Goal: Task Accomplishment & Management: Complete application form

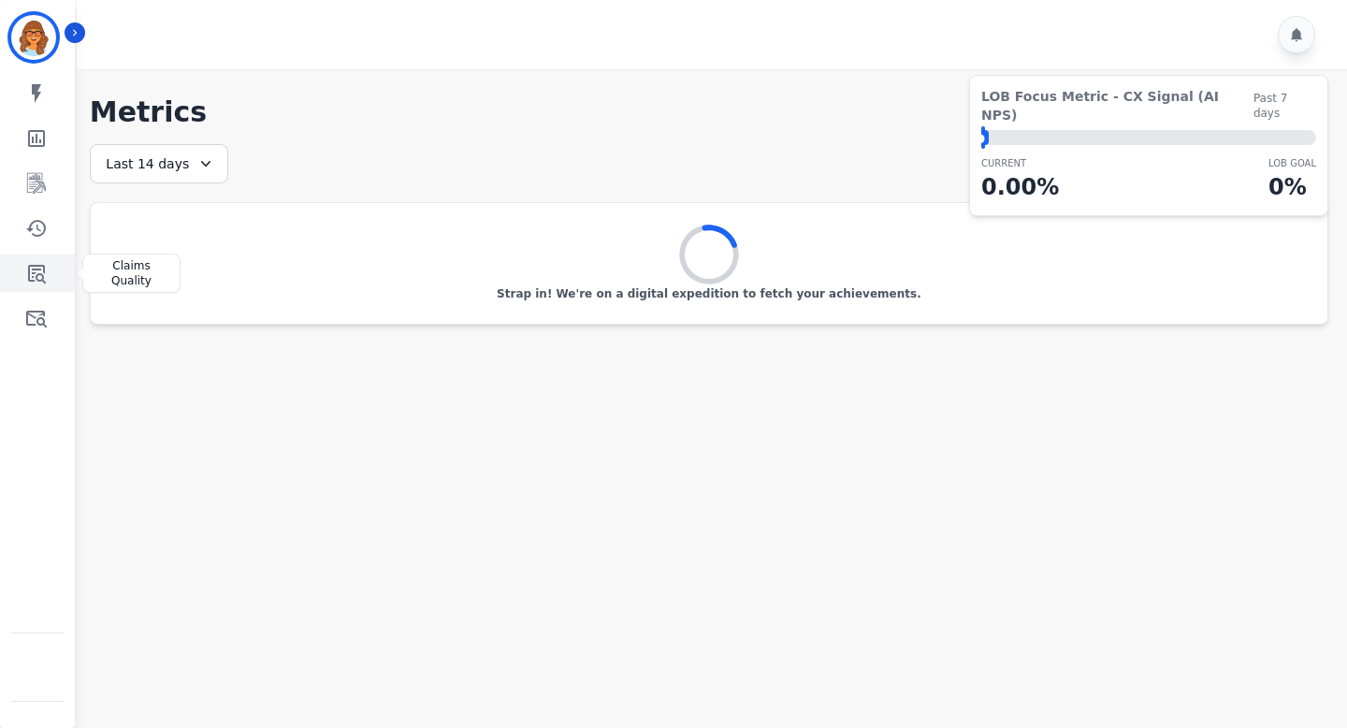
click at [34, 271] on icon "Sidebar" at bounding box center [36, 273] width 22 height 22
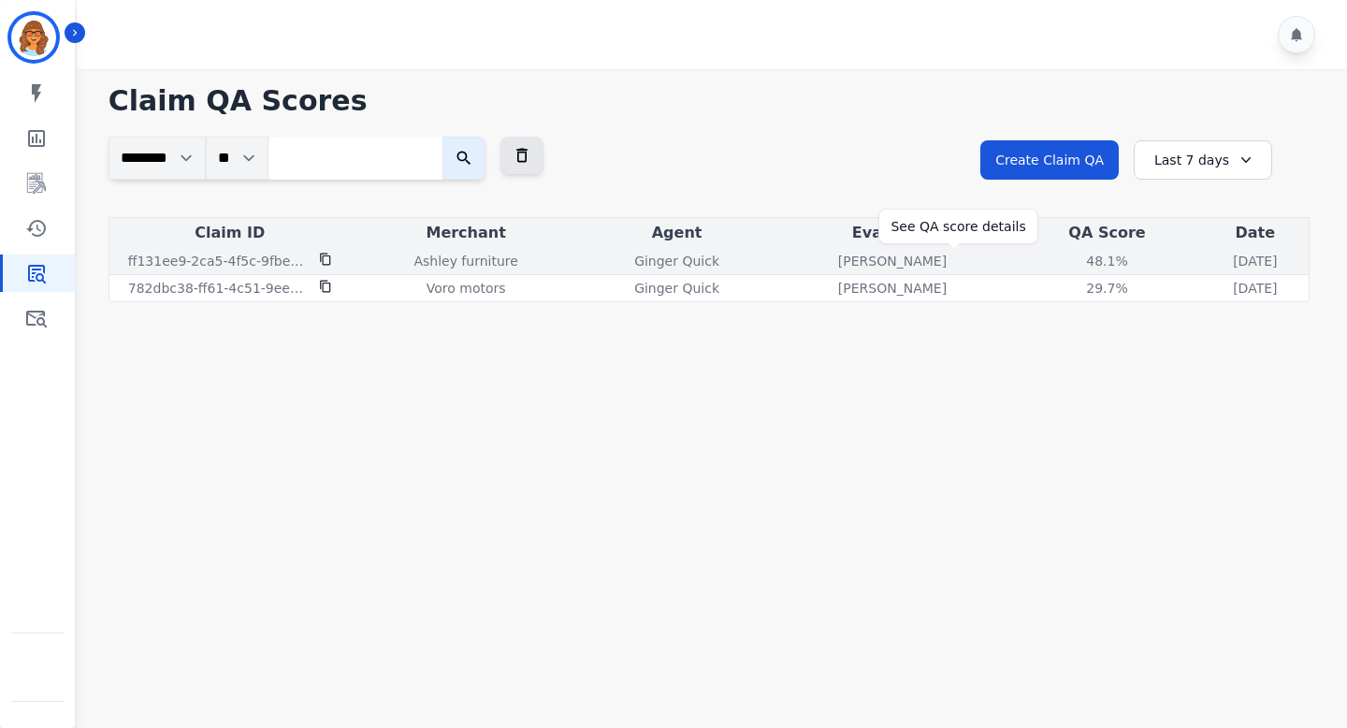
click at [1064, 264] on div "48.1%" at bounding box center [1106, 261] width 84 height 19
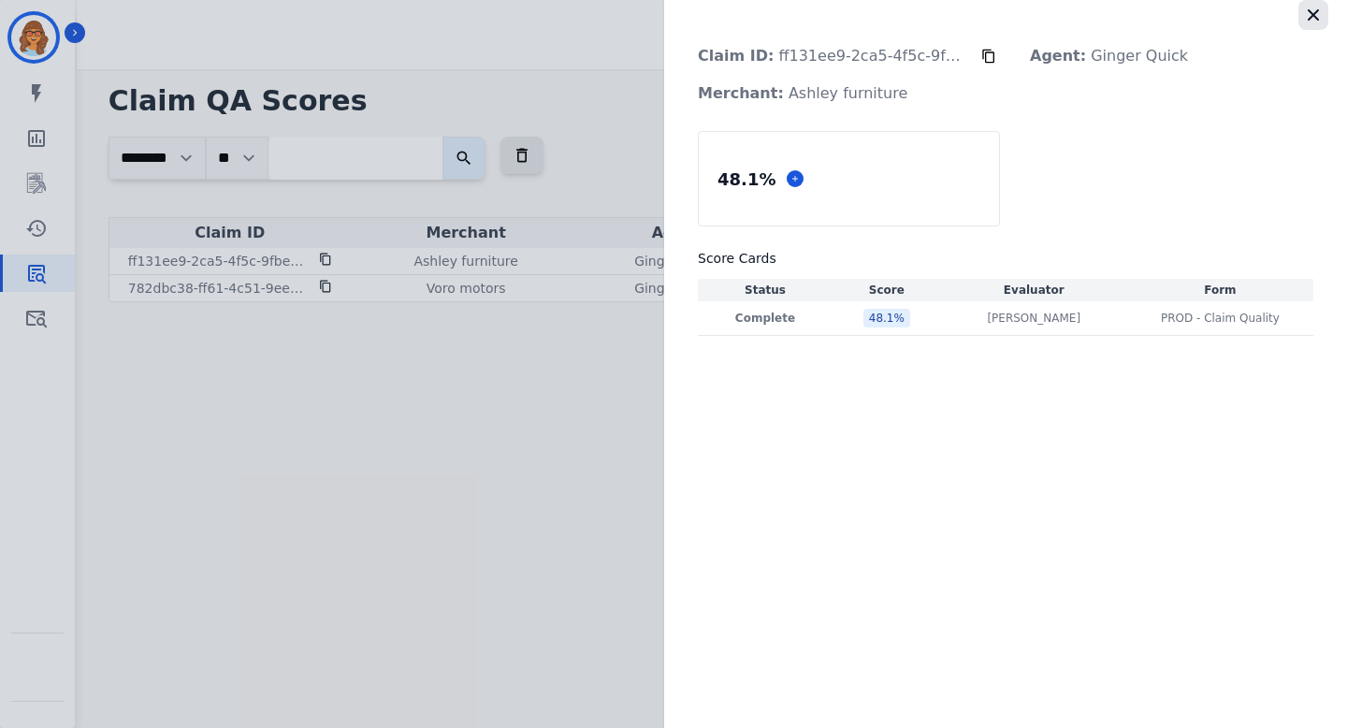
click at [1320, 9] on icon "button" at bounding box center [1313, 15] width 19 height 19
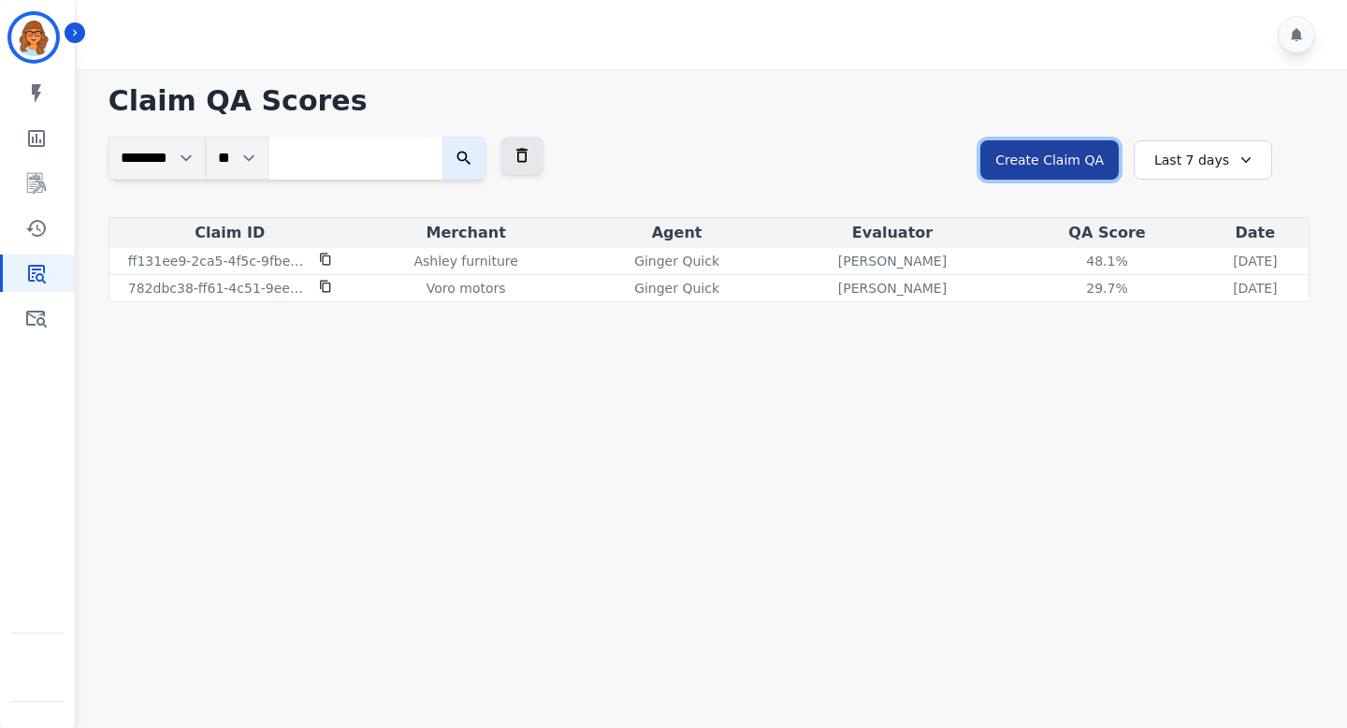
click at [1084, 146] on button "Create Claim QA" at bounding box center [1049, 159] width 138 height 39
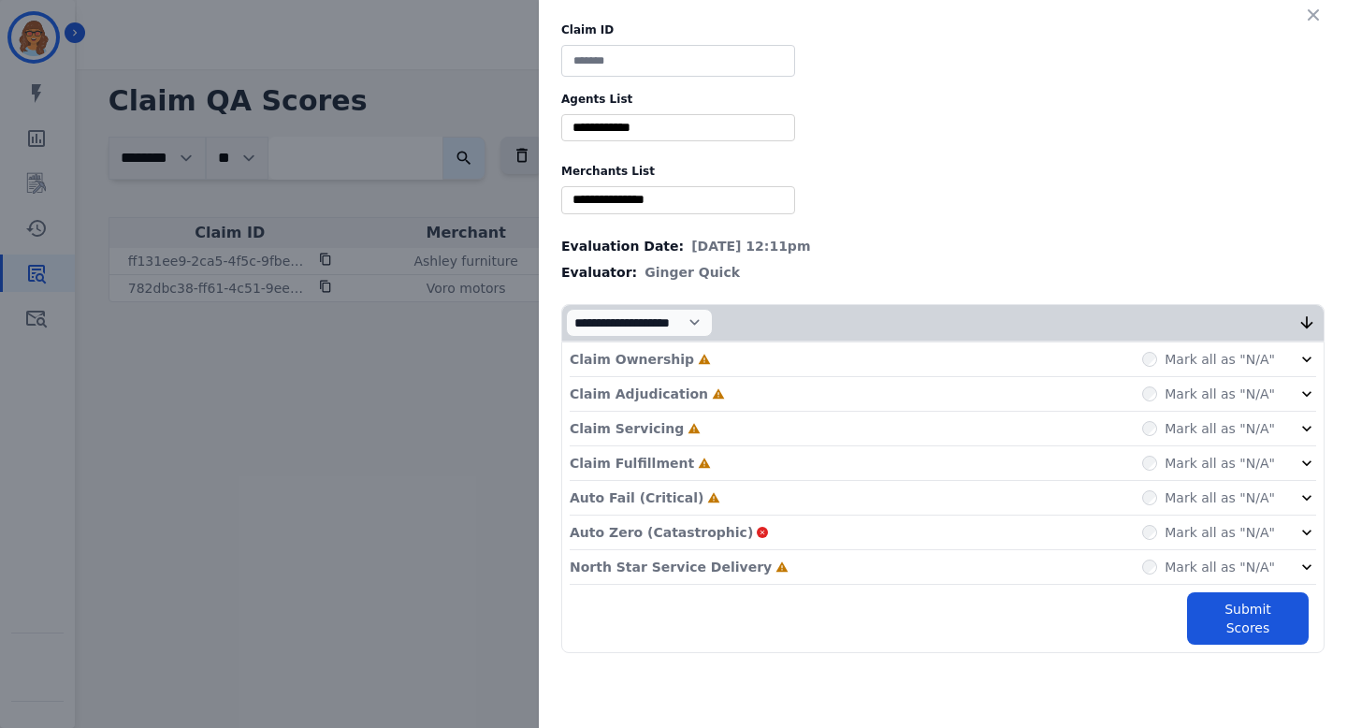
click at [650, 63] on input at bounding box center [678, 61] width 234 height 32
click at [633, 127] on input "selected options" at bounding box center [678, 128] width 224 height 20
click at [632, 201] on input "selected options" at bounding box center [678, 200] width 224 height 20
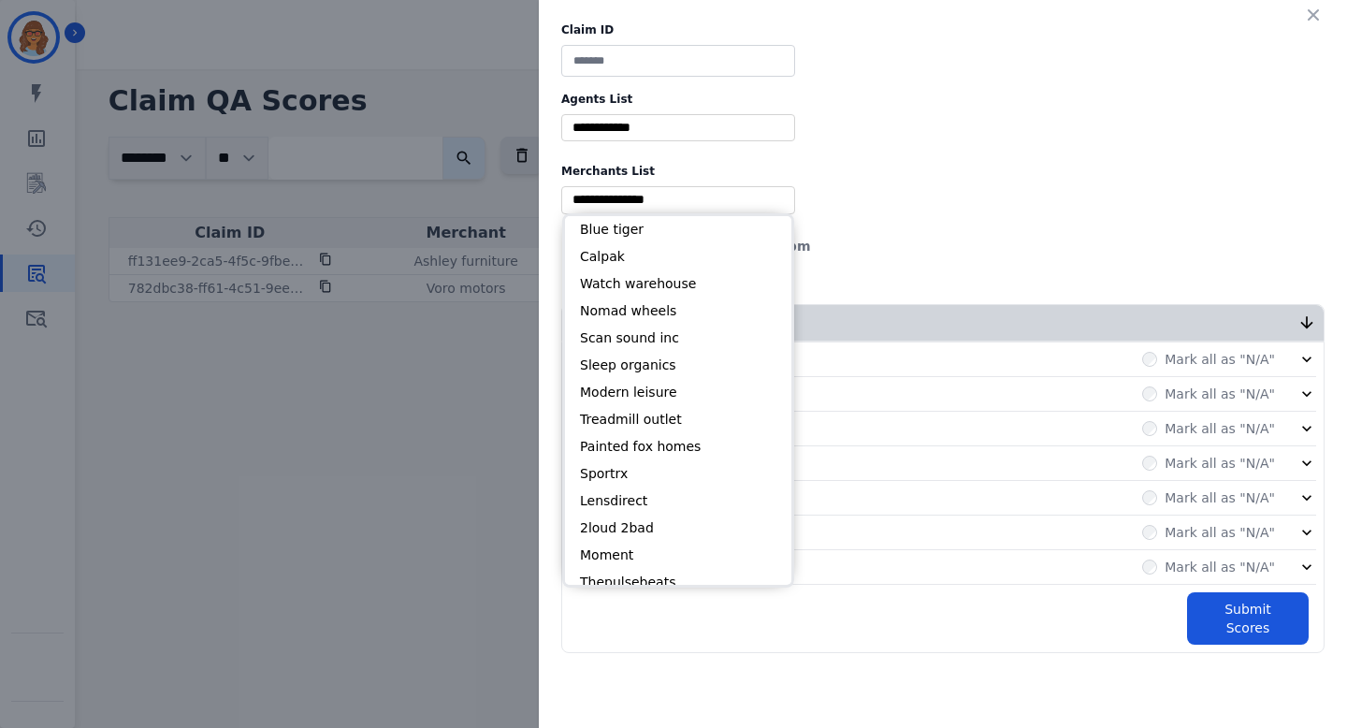
click at [653, 133] on input "selected options" at bounding box center [678, 128] width 224 height 20
click at [621, 198] on input "selected options" at bounding box center [678, 200] width 224 height 20
click at [633, 125] on input "selected options" at bounding box center [678, 128] width 224 height 20
click at [634, 50] on input at bounding box center [678, 61] width 234 height 32
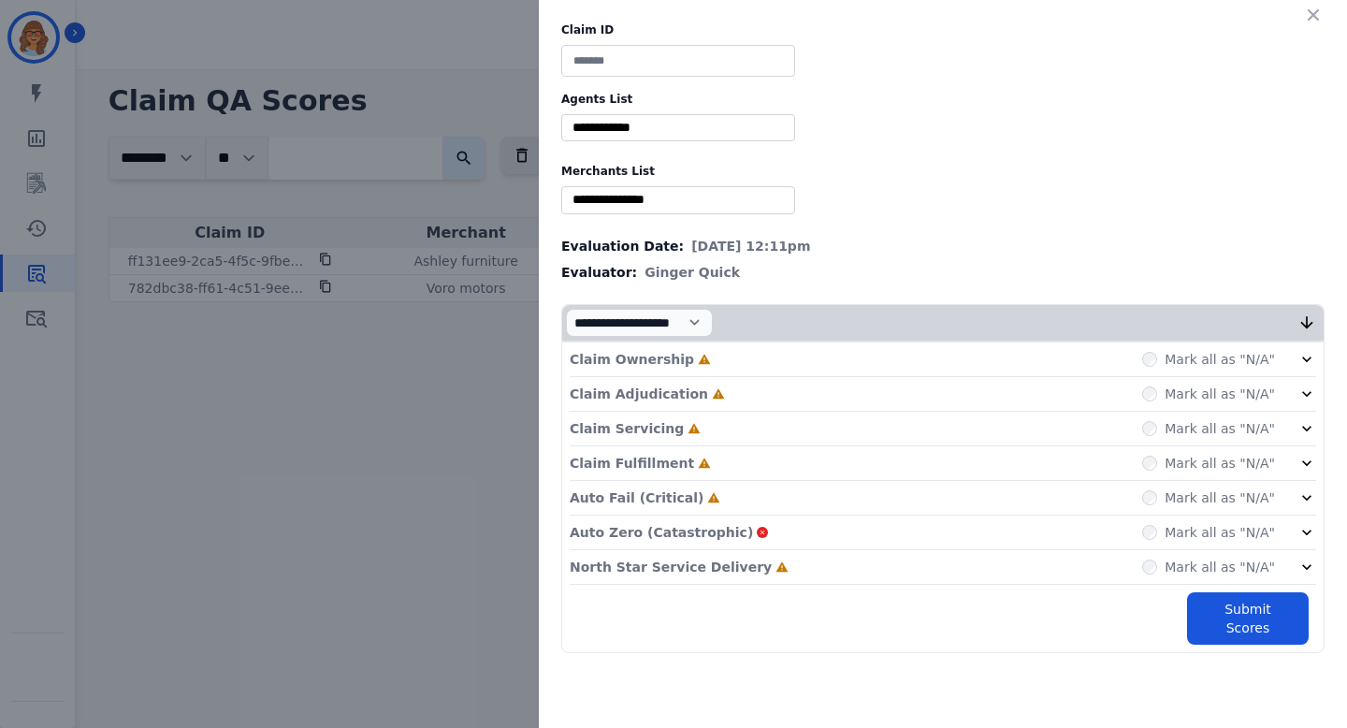
click at [694, 55] on input at bounding box center [678, 61] width 234 height 32
click at [649, 60] on input at bounding box center [678, 61] width 234 height 32
click at [640, 127] on input "selected options" at bounding box center [678, 128] width 224 height 20
click at [643, 60] on input at bounding box center [678, 61] width 234 height 32
click at [643, 100] on label "Agents List" at bounding box center [942, 99] width 763 height 15
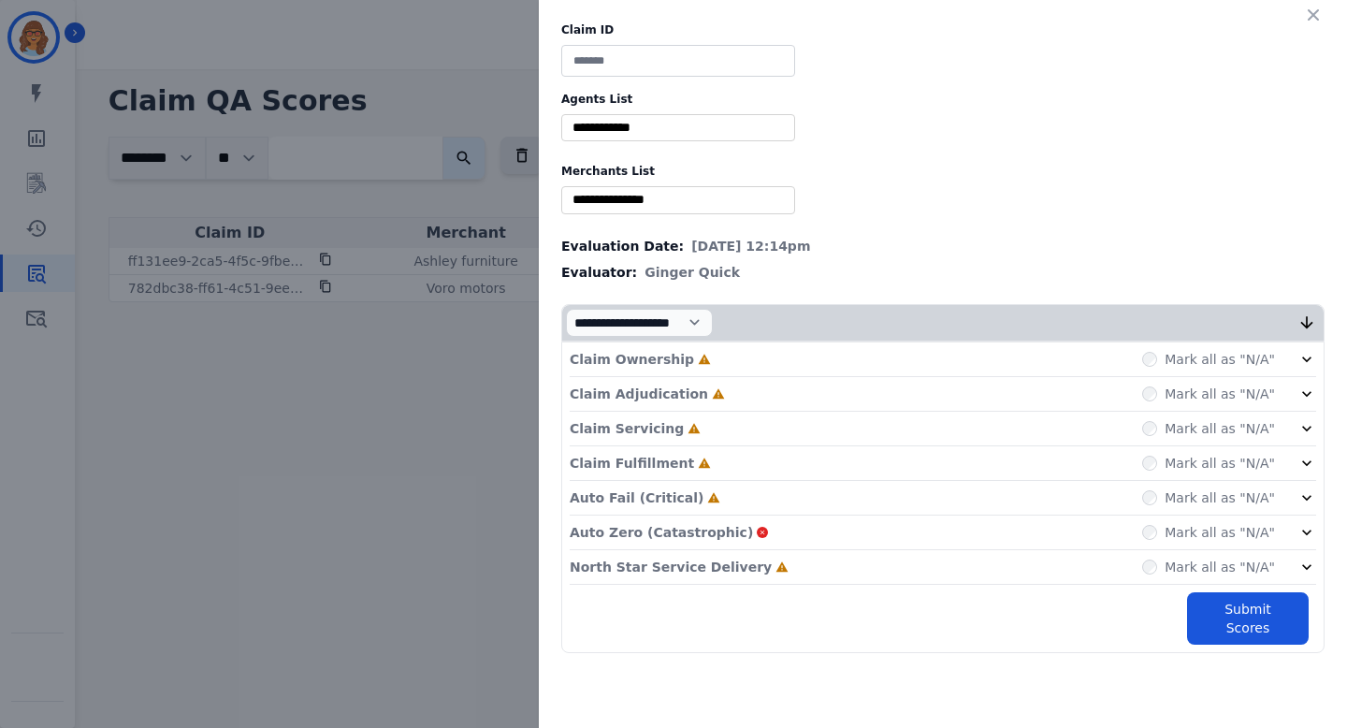
click at [638, 126] on input "selected options" at bounding box center [678, 128] width 224 height 20
click at [654, 50] on input at bounding box center [678, 61] width 234 height 32
click at [725, 126] on input "selected options" at bounding box center [678, 128] width 224 height 20
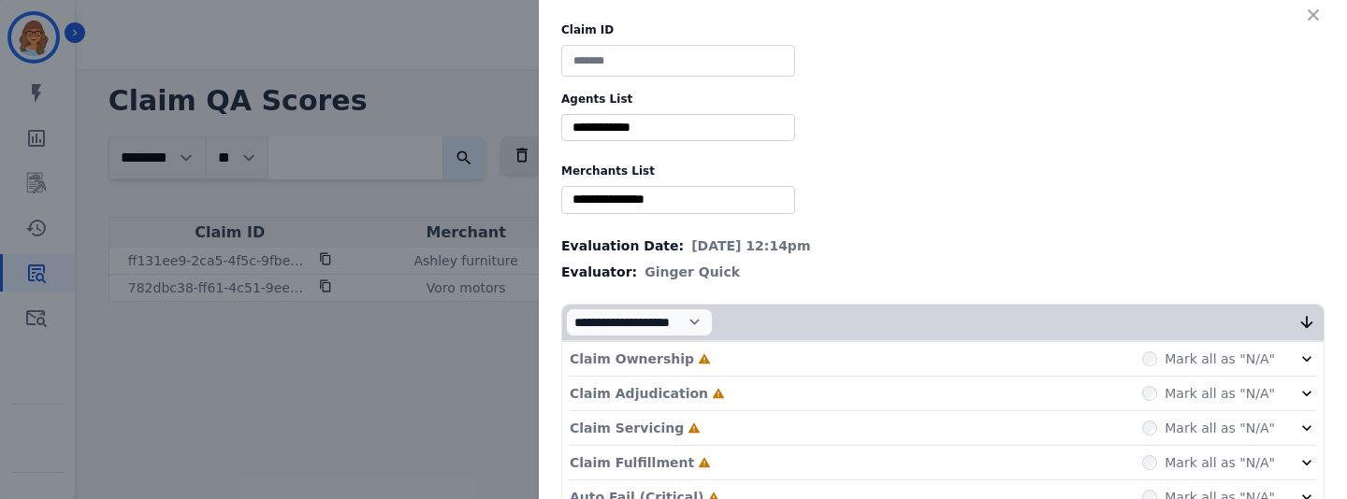
click at [655, 128] on input "selected options" at bounding box center [678, 128] width 224 height 20
click at [678, 201] on input "selected options" at bounding box center [678, 200] width 224 height 20
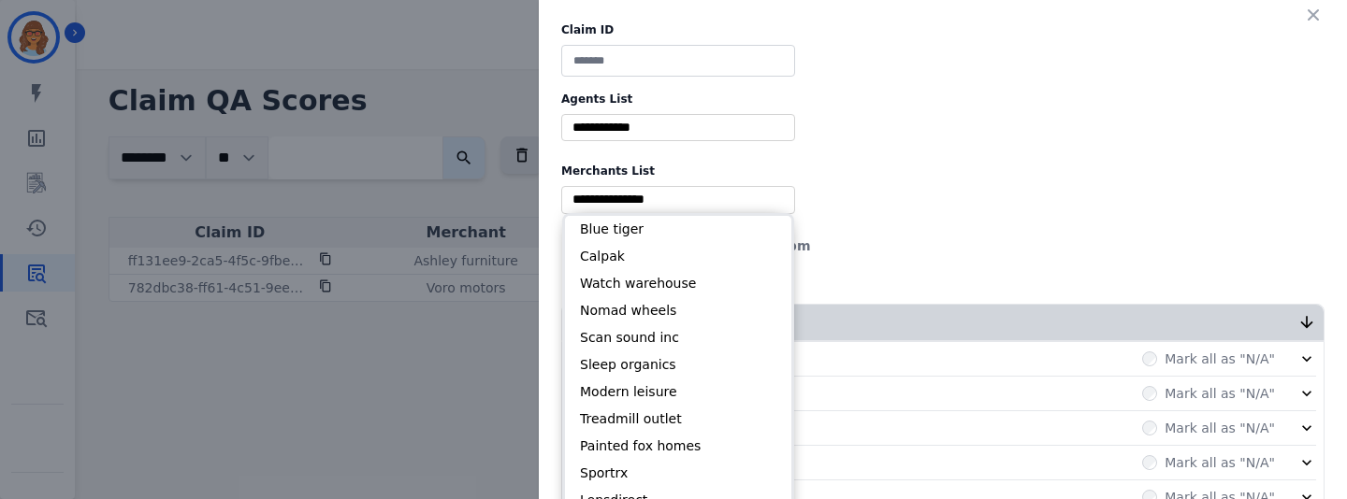
click at [678, 201] on input "selected options" at bounding box center [678, 200] width 224 height 20
click at [659, 128] on input "selected options" at bounding box center [678, 128] width 224 height 20
click at [618, 253] on li "Calpak" at bounding box center [678, 256] width 226 height 27
type input "**********"
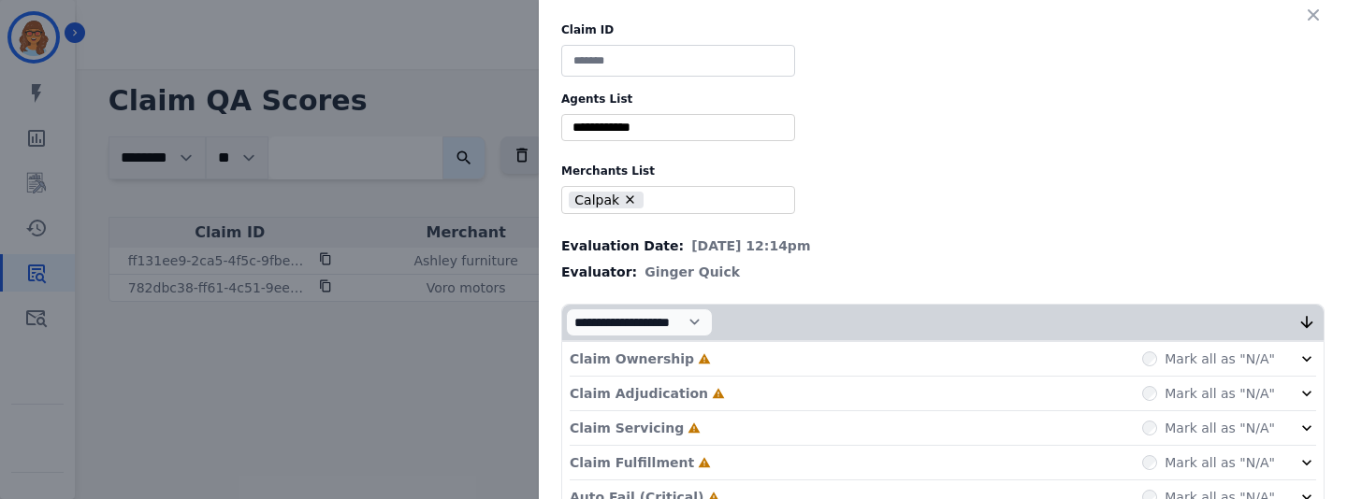
click at [656, 120] on input "selected options" at bounding box center [678, 128] width 224 height 20
type input "***"
click at [824, 98] on label "Agents List" at bounding box center [942, 99] width 763 height 15
click at [692, 127] on input "***" at bounding box center [678, 128] width 224 height 20
click at [820, 70] on div "**********" at bounding box center [943, 337] width 808 height 675
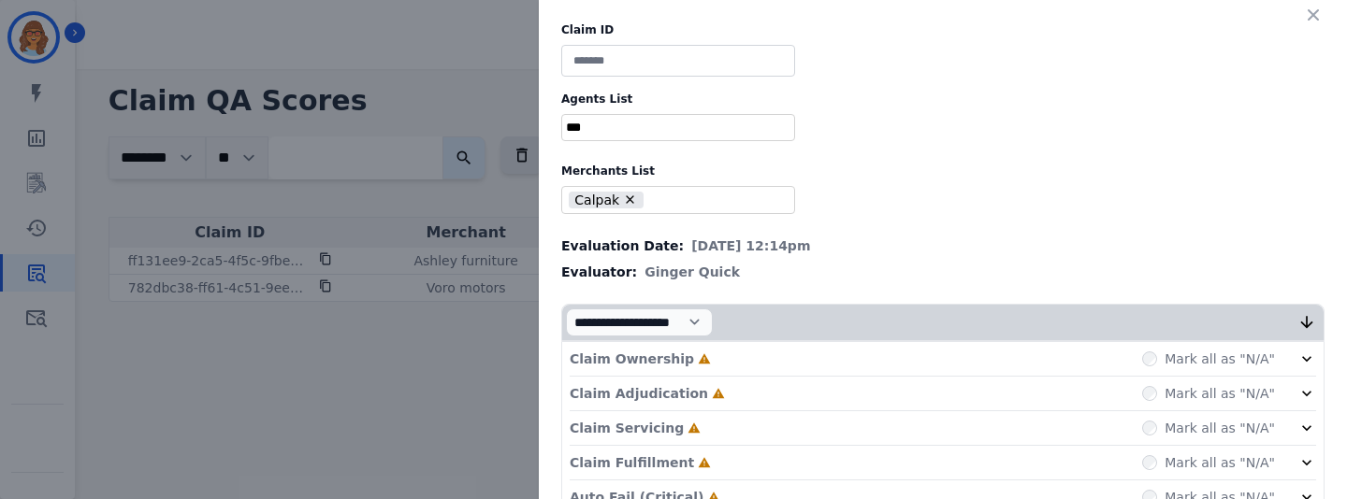
click at [626, 63] on input at bounding box center [678, 61] width 234 height 32
click at [651, 59] on input at bounding box center [678, 61] width 234 height 32
click at [641, 121] on input "selected options" at bounding box center [678, 128] width 224 height 20
click at [645, 74] on input at bounding box center [678, 61] width 234 height 32
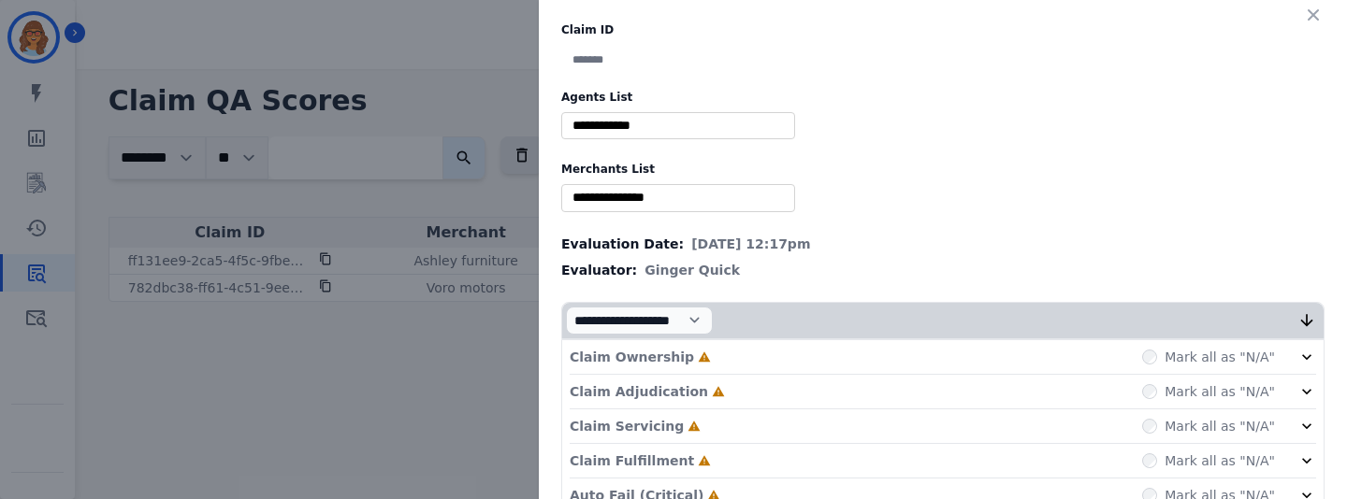
click at [700, 65] on input at bounding box center [678, 60] width 234 height 30
click at [697, 119] on input "selected options" at bounding box center [678, 126] width 224 height 20
click at [692, 59] on input at bounding box center [678, 60] width 234 height 30
click at [630, 62] on input at bounding box center [678, 61] width 234 height 32
click at [629, 122] on input "selected options" at bounding box center [678, 128] width 224 height 20
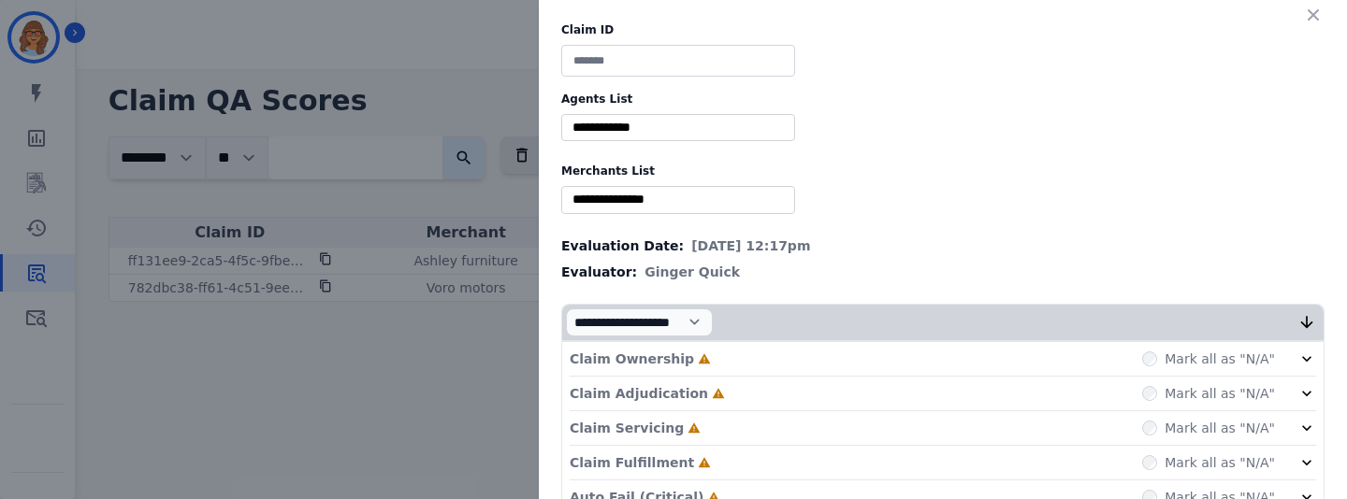
click at [657, 56] on input at bounding box center [678, 61] width 234 height 32
click at [667, 123] on input "selected options" at bounding box center [678, 128] width 224 height 20
click at [662, 196] on input "selected options" at bounding box center [678, 200] width 224 height 20
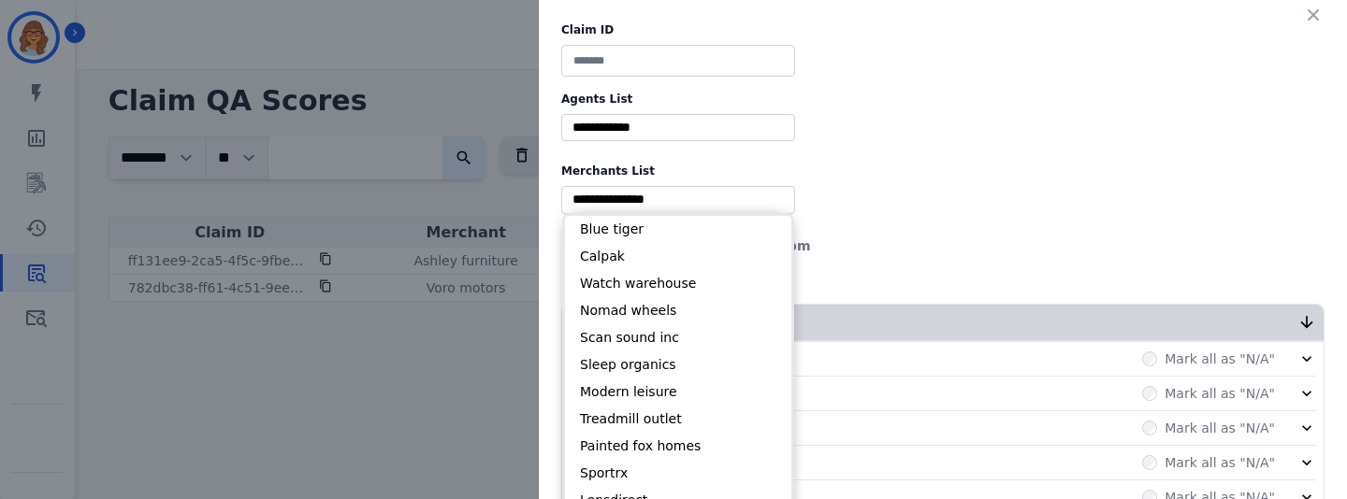
click at [668, 119] on input "selected options" at bounding box center [678, 128] width 224 height 20
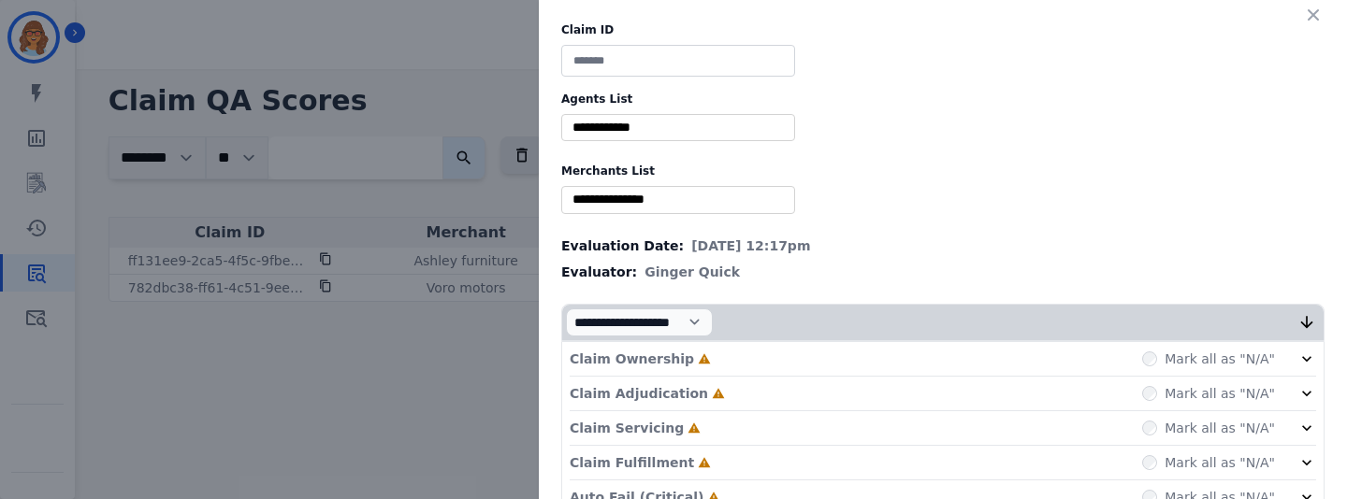
click at [662, 65] on input at bounding box center [678, 61] width 234 height 32
click at [678, 69] on input at bounding box center [678, 61] width 234 height 32
click at [678, 124] on input "selected options" at bounding box center [678, 128] width 224 height 20
click at [685, 47] on input at bounding box center [678, 61] width 234 height 32
click at [686, 122] on input "selected options" at bounding box center [678, 128] width 224 height 20
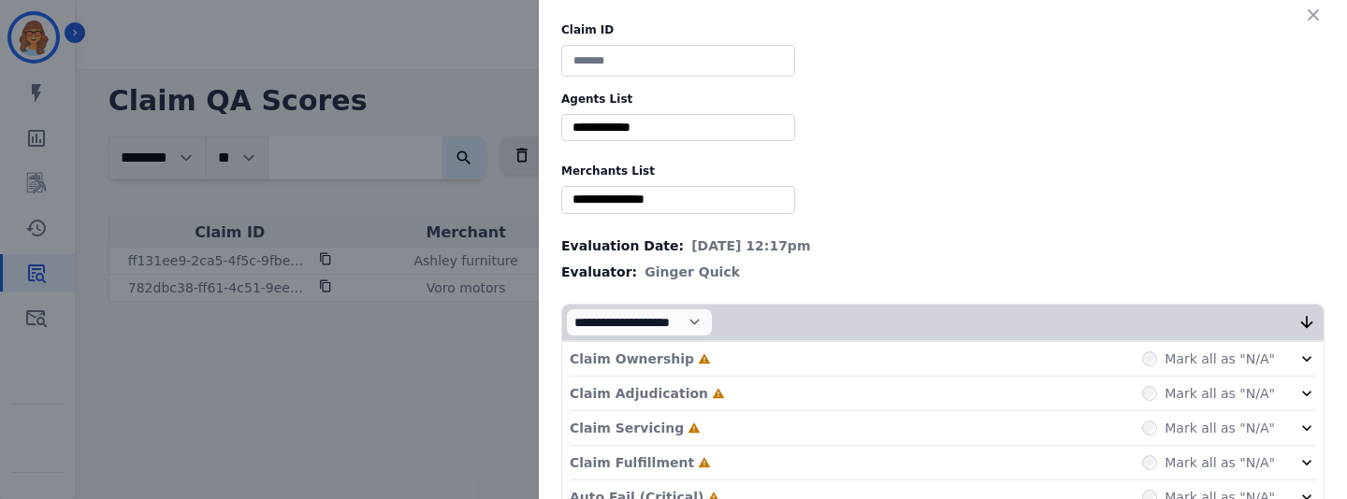
click at [685, 63] on input at bounding box center [678, 61] width 234 height 32
click at [683, 136] on input "selected options" at bounding box center [678, 128] width 224 height 20
click at [678, 72] on input at bounding box center [678, 61] width 234 height 32
click at [679, 62] on input at bounding box center [678, 61] width 234 height 32
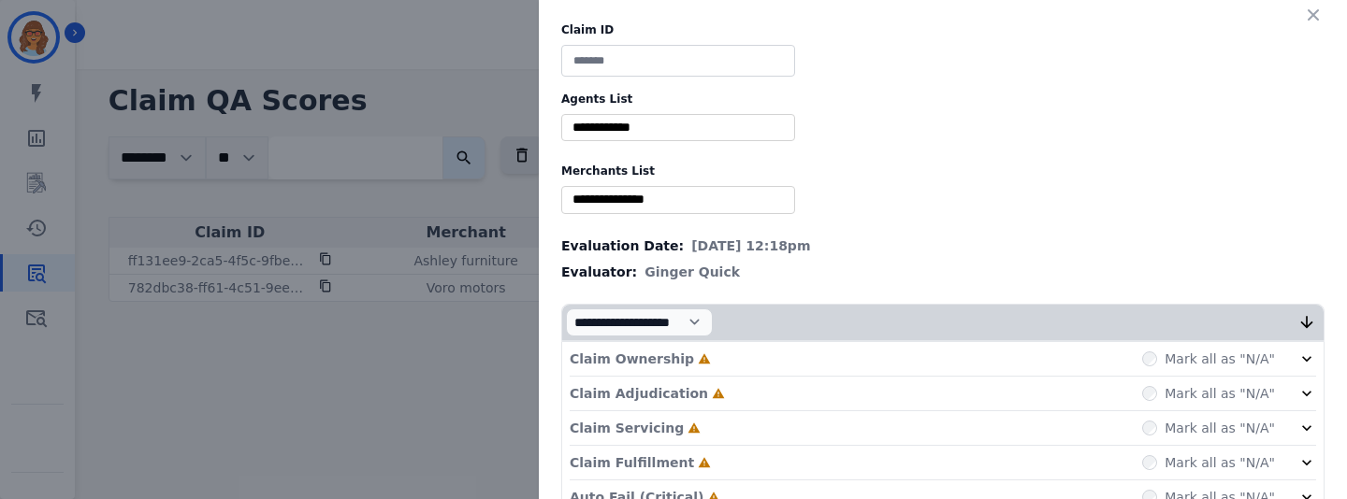
click at [674, 129] on input "selected options" at bounding box center [678, 128] width 224 height 20
click at [671, 60] on input at bounding box center [678, 61] width 234 height 32
click at [635, 73] on input at bounding box center [678, 61] width 234 height 32
click at [633, 130] on input "selected options" at bounding box center [678, 128] width 224 height 20
click at [638, 65] on input at bounding box center [678, 61] width 234 height 32
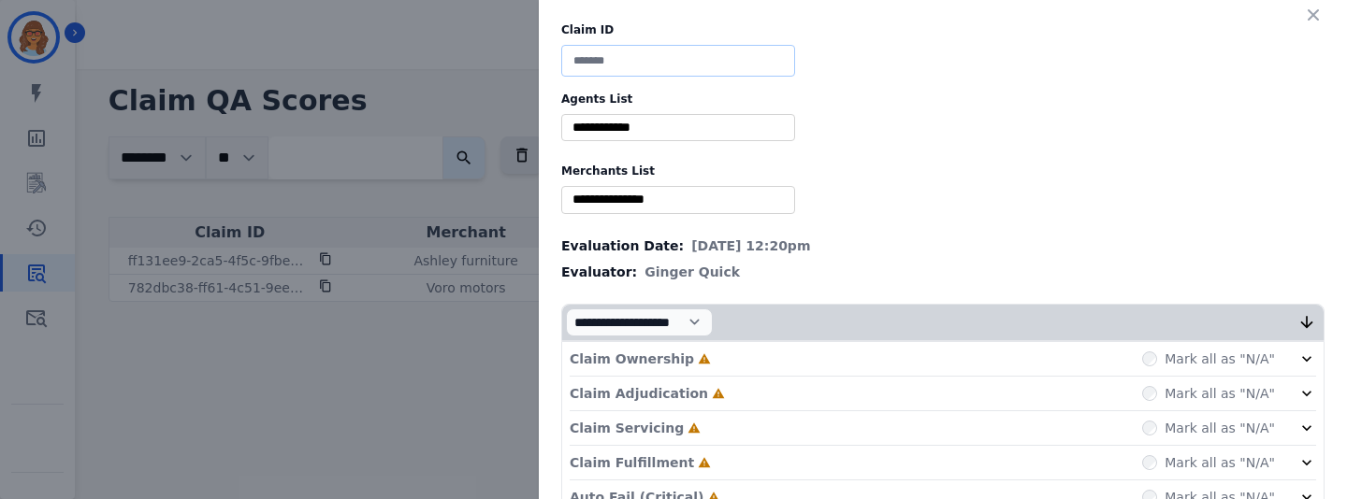
click at [653, 59] on input at bounding box center [678, 61] width 234 height 32
click at [641, 129] on input "selected options" at bounding box center [678, 128] width 224 height 20
click at [640, 60] on input at bounding box center [678, 61] width 234 height 32
click at [674, 138] on div "**" at bounding box center [678, 127] width 234 height 27
click at [663, 66] on input at bounding box center [678, 61] width 234 height 32
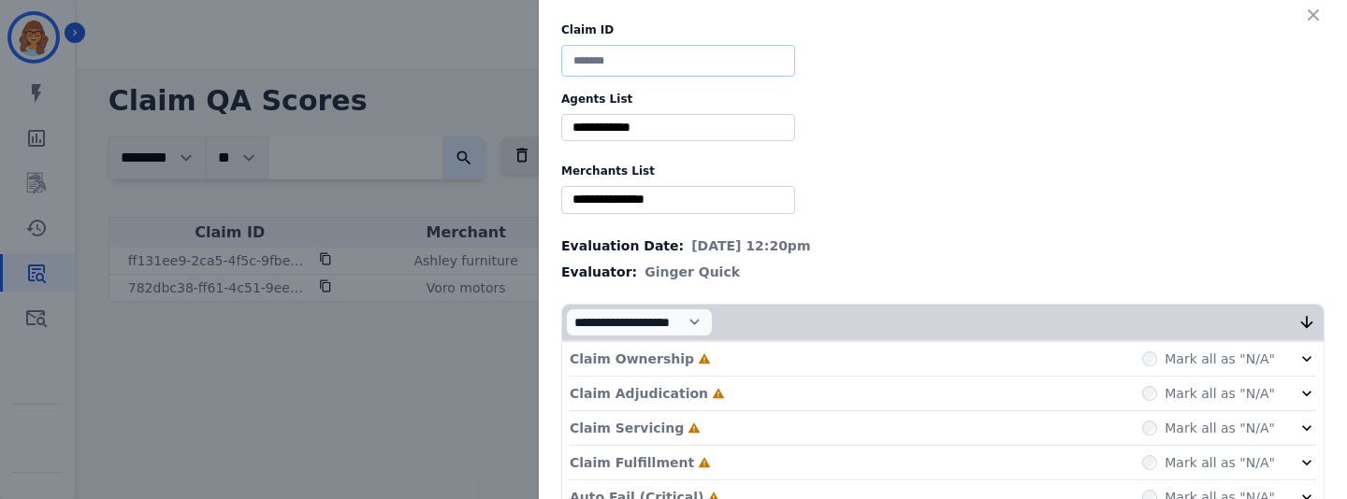
click at [657, 56] on input at bounding box center [678, 61] width 234 height 32
click at [643, 124] on input "selected options" at bounding box center [678, 128] width 224 height 20
click at [643, 63] on input at bounding box center [678, 61] width 234 height 32
click at [651, 137] on div "**" at bounding box center [678, 127] width 234 height 27
click at [653, 67] on input at bounding box center [678, 61] width 234 height 32
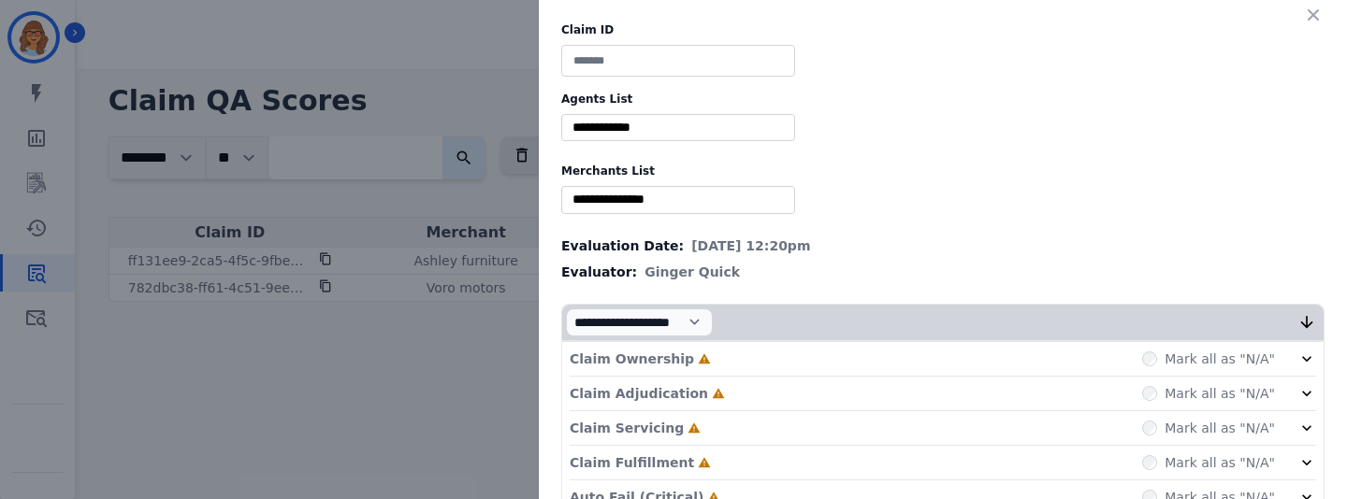
click at [653, 129] on input "selected options" at bounding box center [678, 128] width 224 height 20
click at [646, 52] on input at bounding box center [678, 61] width 234 height 32
click at [643, 128] on input "selected options" at bounding box center [678, 128] width 224 height 20
click at [647, 62] on input at bounding box center [678, 61] width 234 height 32
click at [793, 88] on div "**********" at bounding box center [943, 337] width 808 height 675
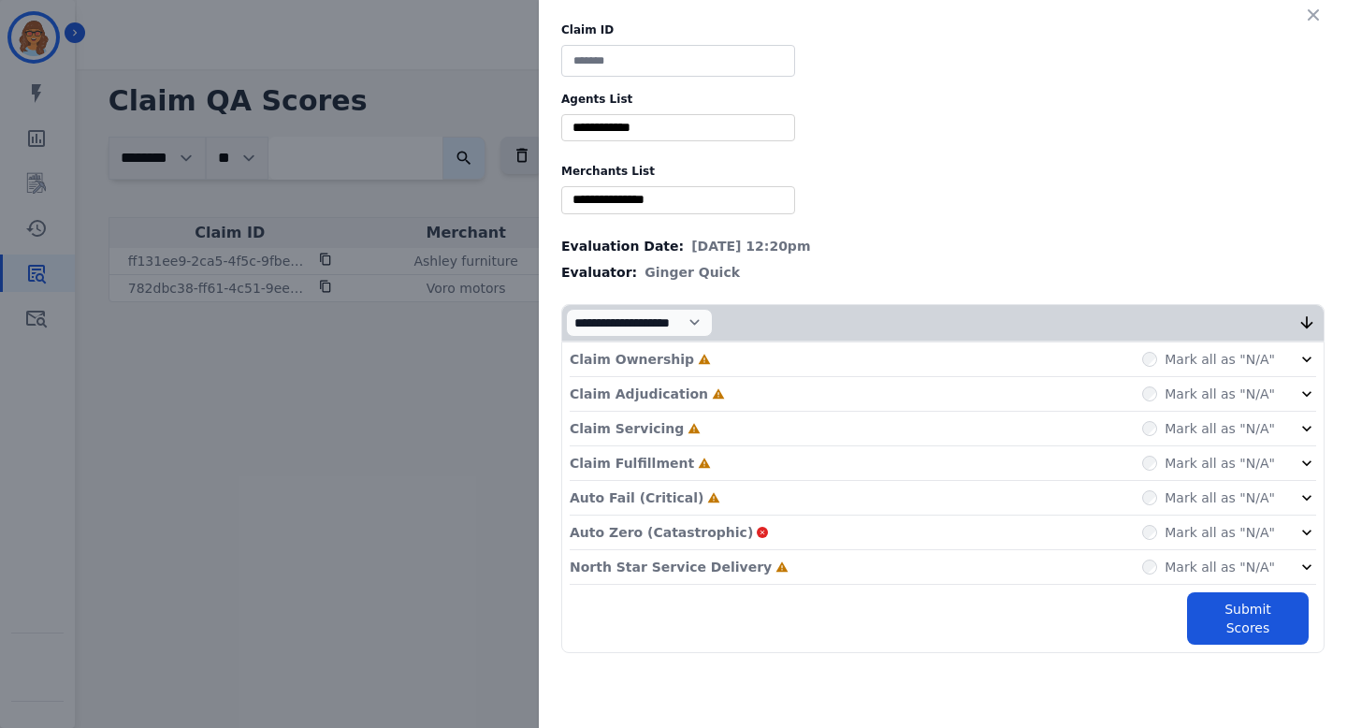
click at [703, 202] on input "selected options" at bounding box center [678, 200] width 224 height 20
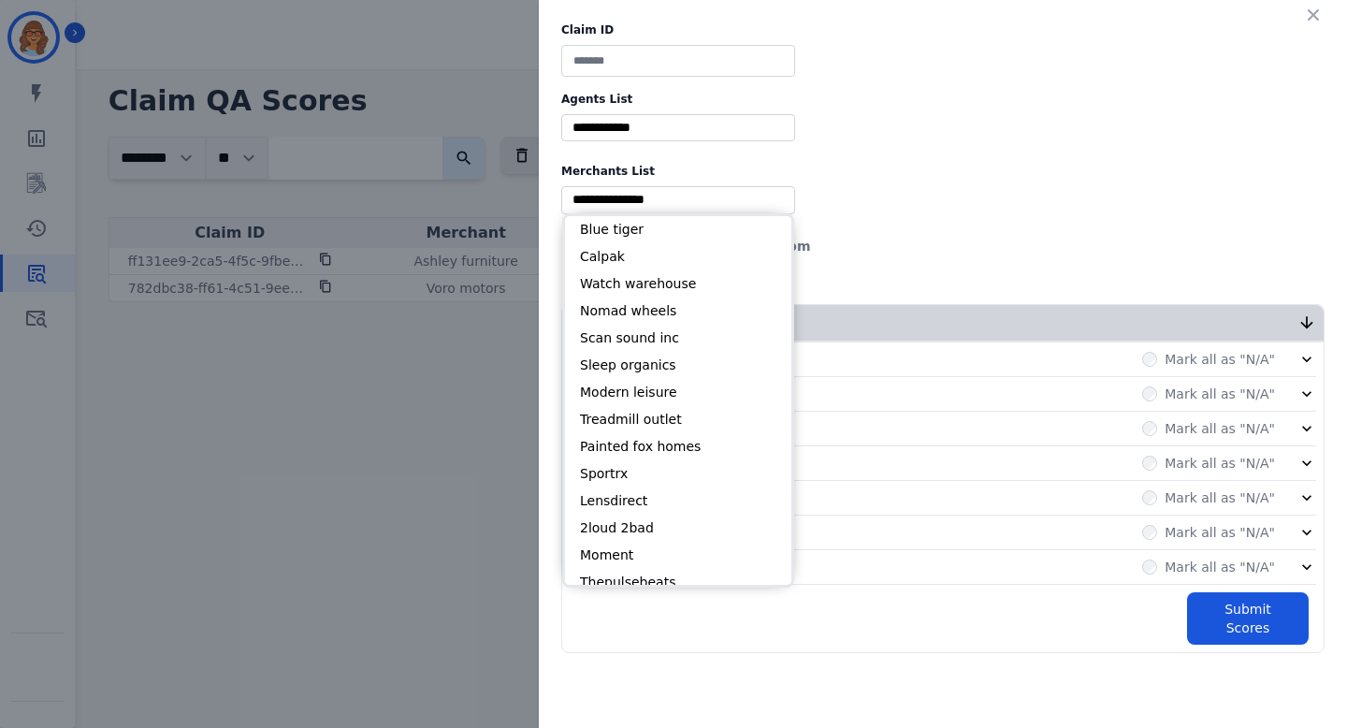
click at [682, 120] on input "selected options" at bounding box center [678, 128] width 224 height 20
click at [670, 57] on input at bounding box center [678, 61] width 234 height 32
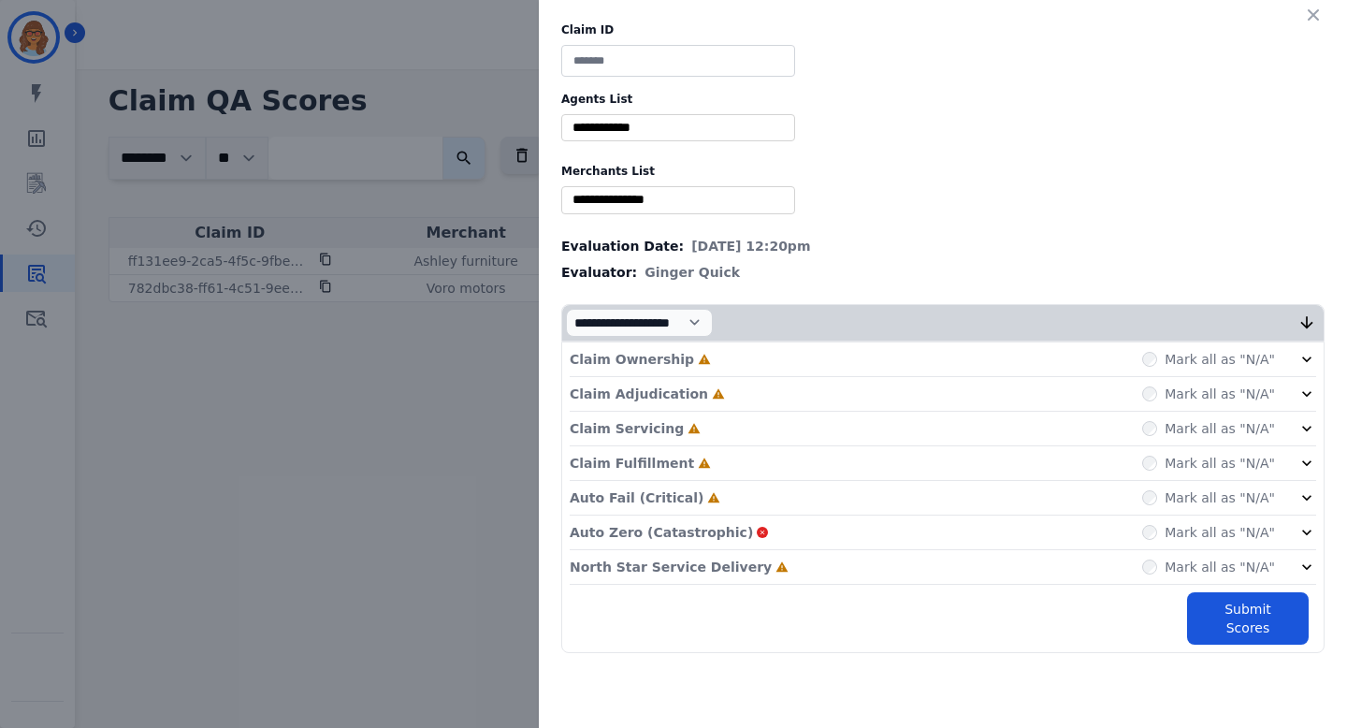
click at [920, 83] on div "**********" at bounding box center [943, 337] width 808 height 675
click at [696, 323] on select "**********" at bounding box center [639, 323] width 147 height 28
click at [1313, 17] on icon "button" at bounding box center [1313, 15] width 19 height 19
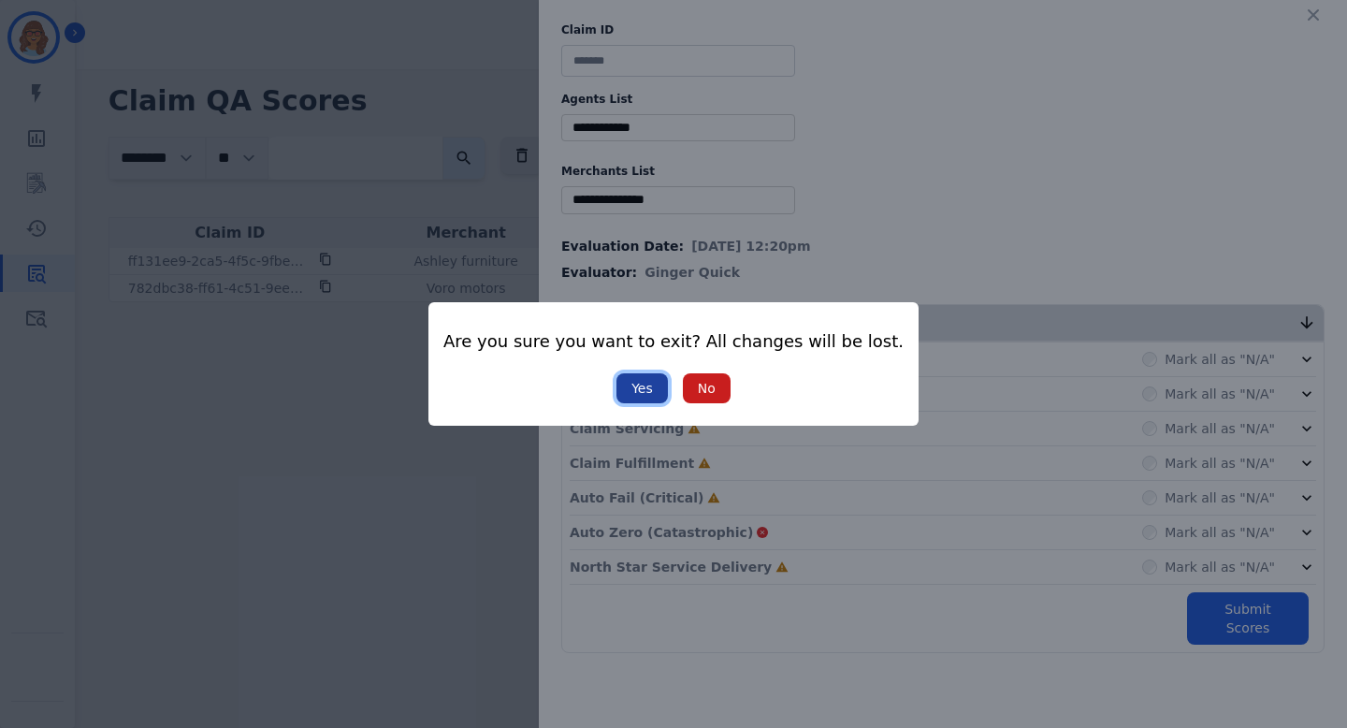
click at [654, 382] on button "Yes" at bounding box center [641, 388] width 51 height 30
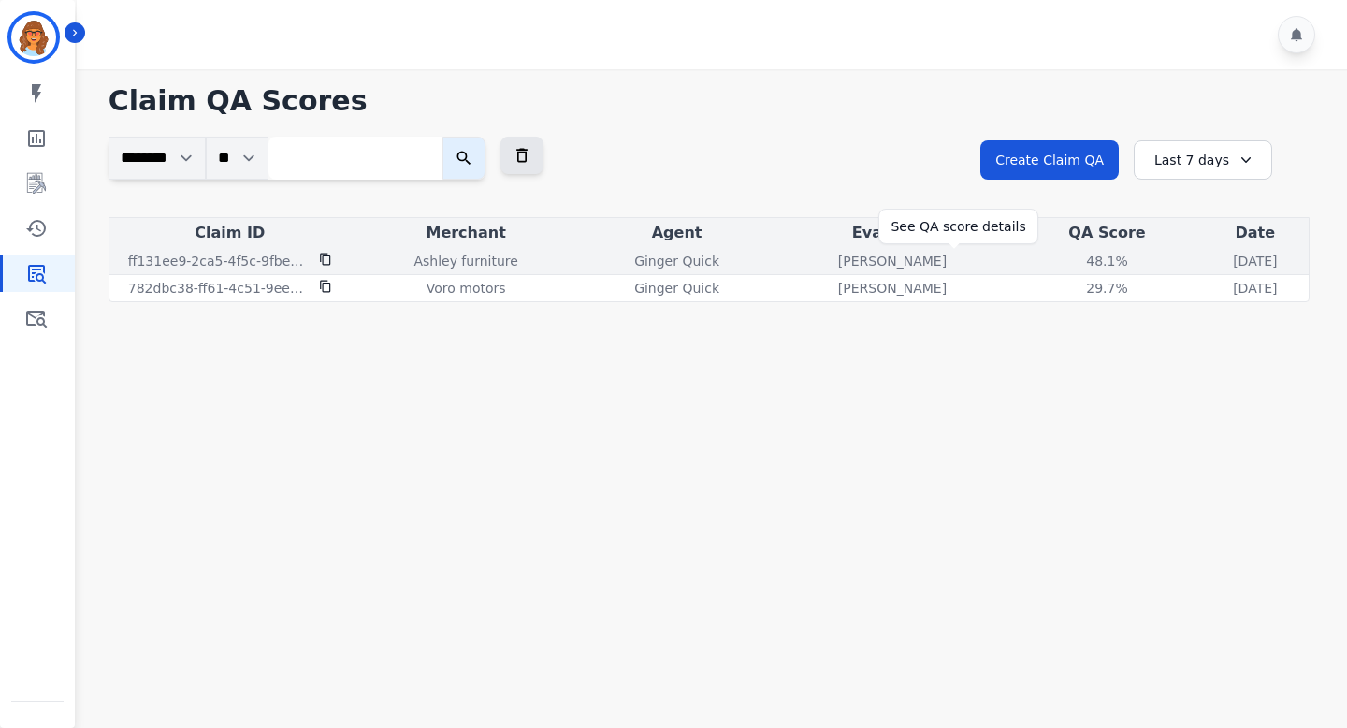
click at [1064, 257] on div "48.1%" at bounding box center [1106, 261] width 84 height 19
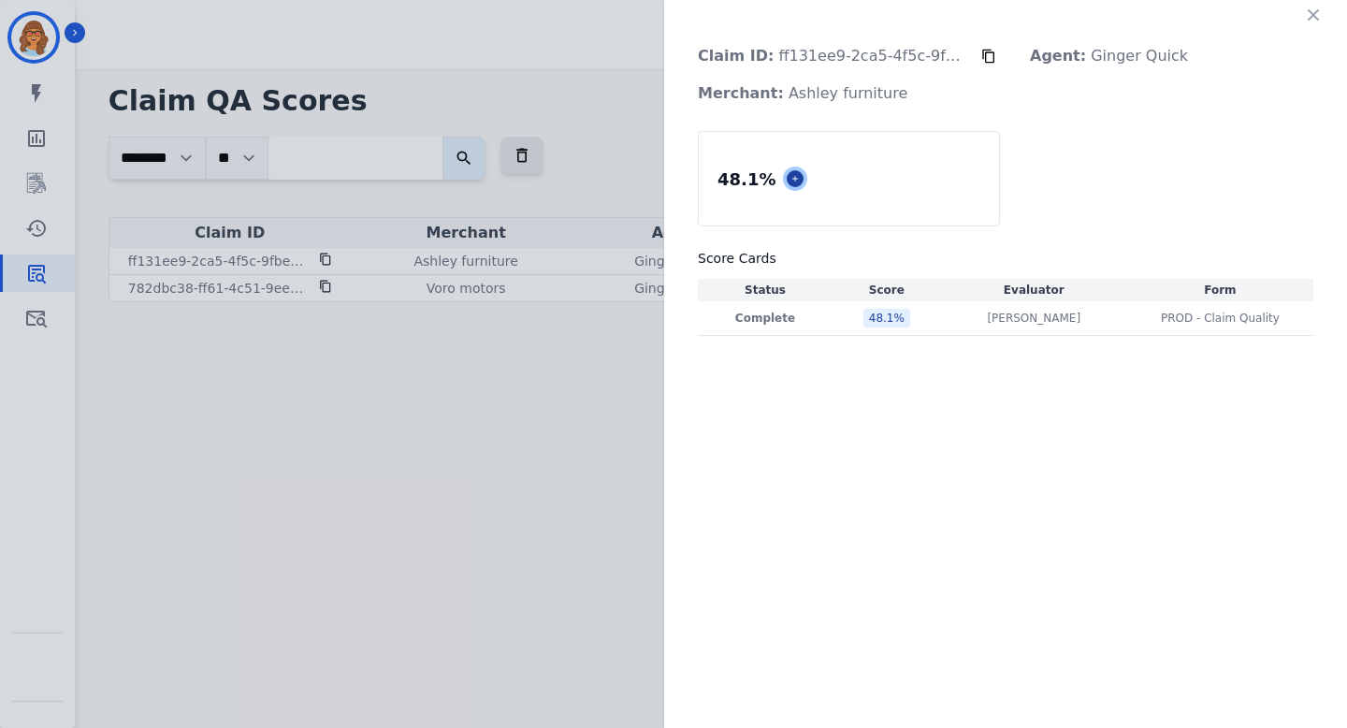
click at [789, 172] on button at bounding box center [795, 178] width 17 height 17
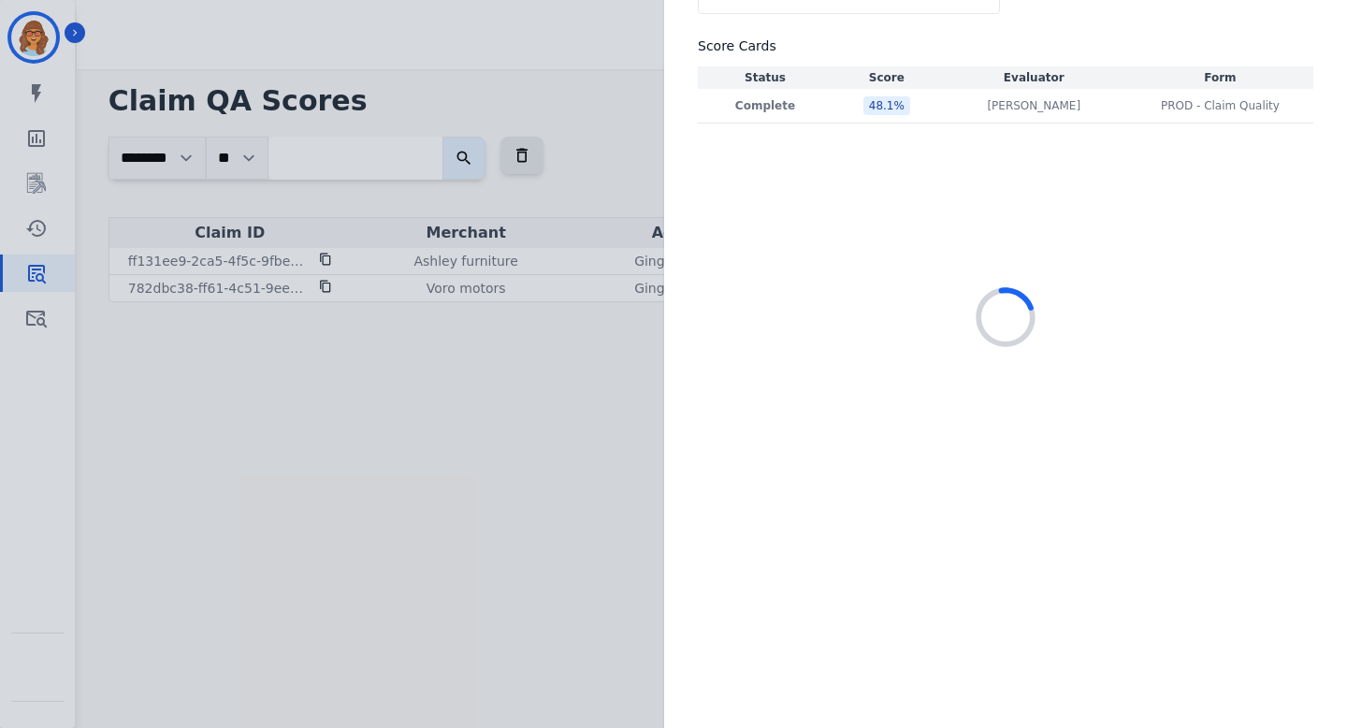
scroll to position [251, 0]
select select "*"
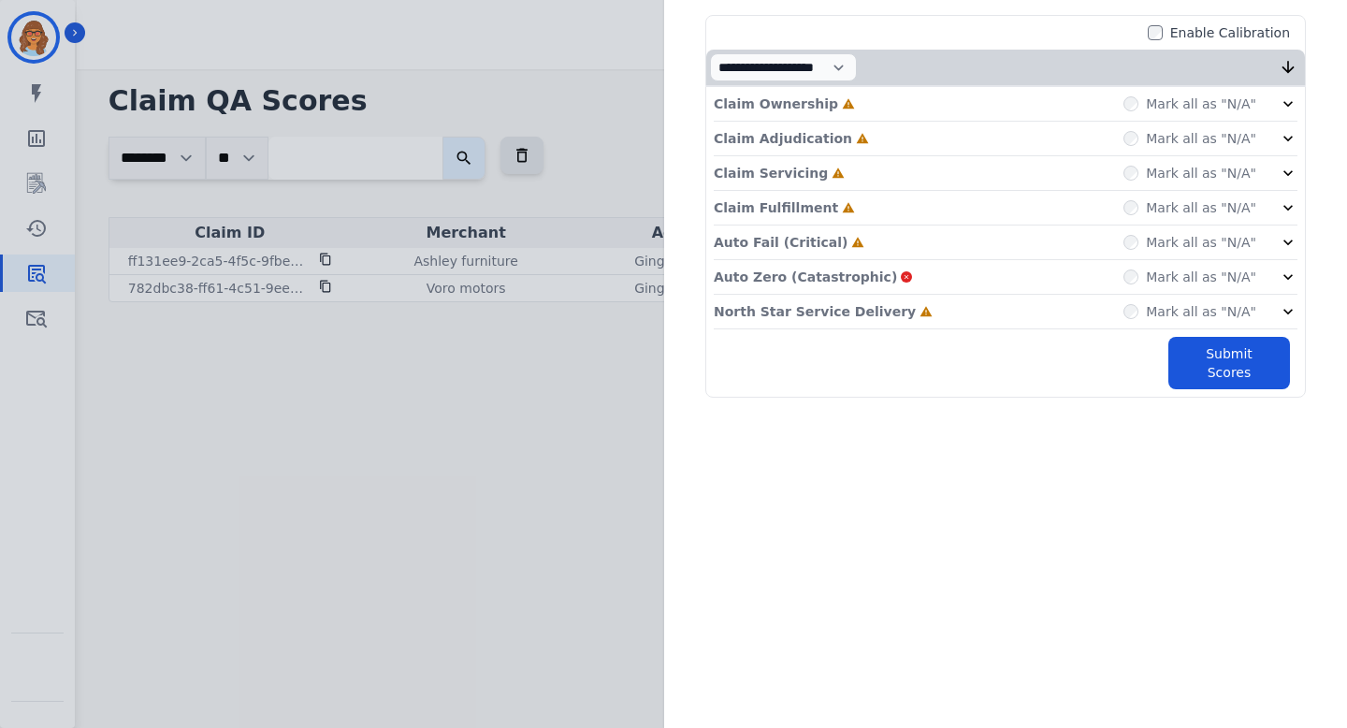
scroll to position [0, 0]
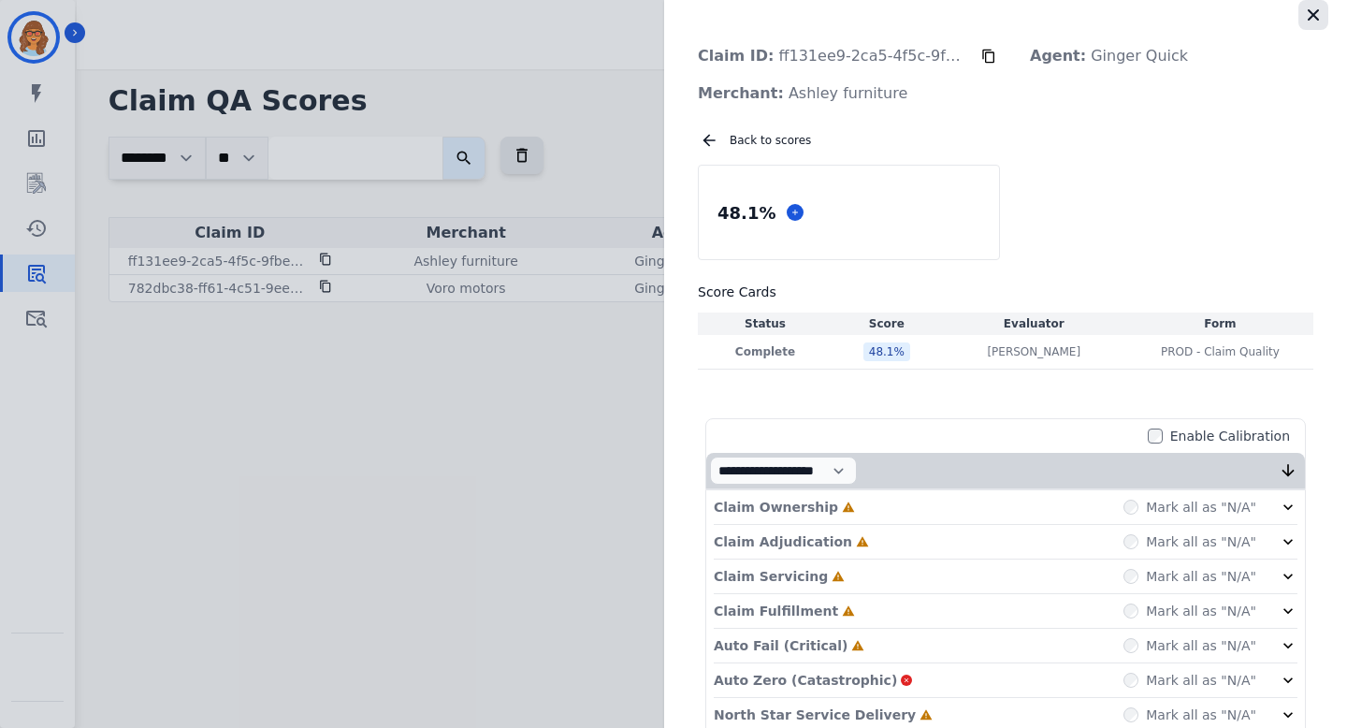
click at [1308, 21] on icon "button" at bounding box center [1313, 15] width 19 height 19
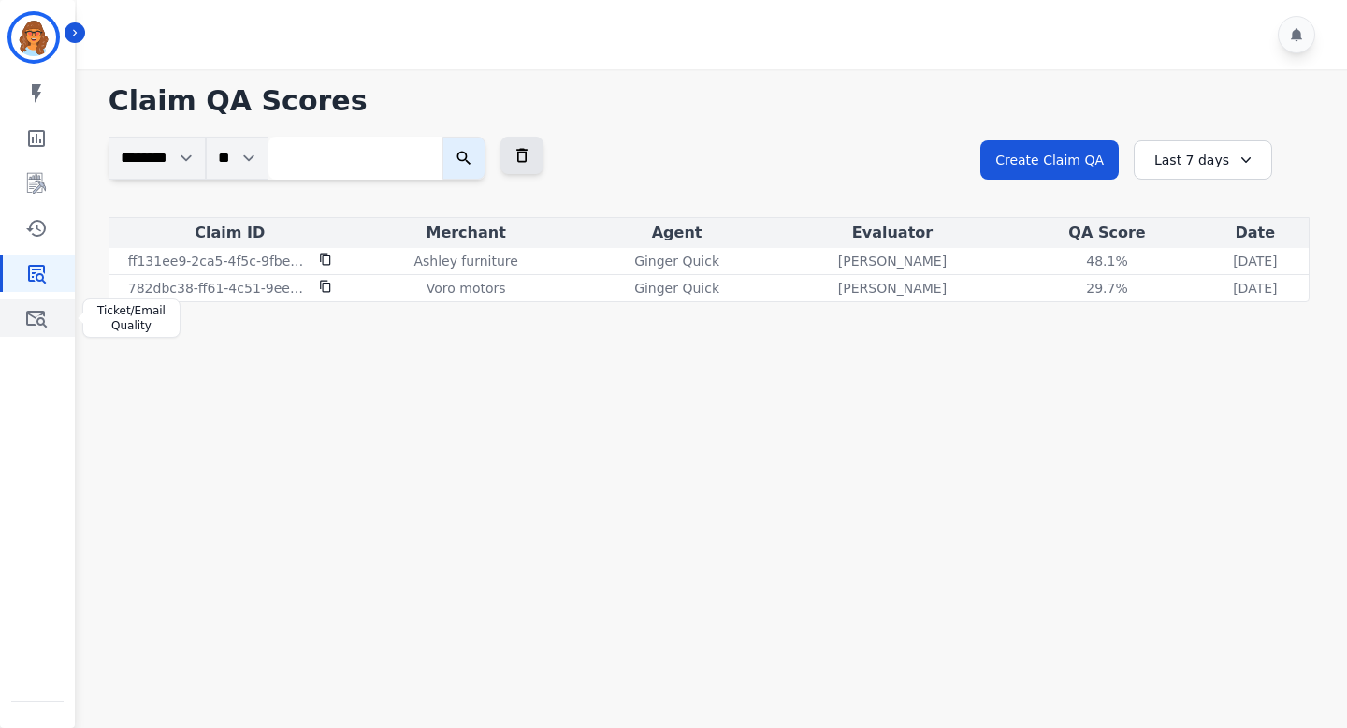
click at [33, 318] on icon "Sidebar" at bounding box center [36, 318] width 22 height 22
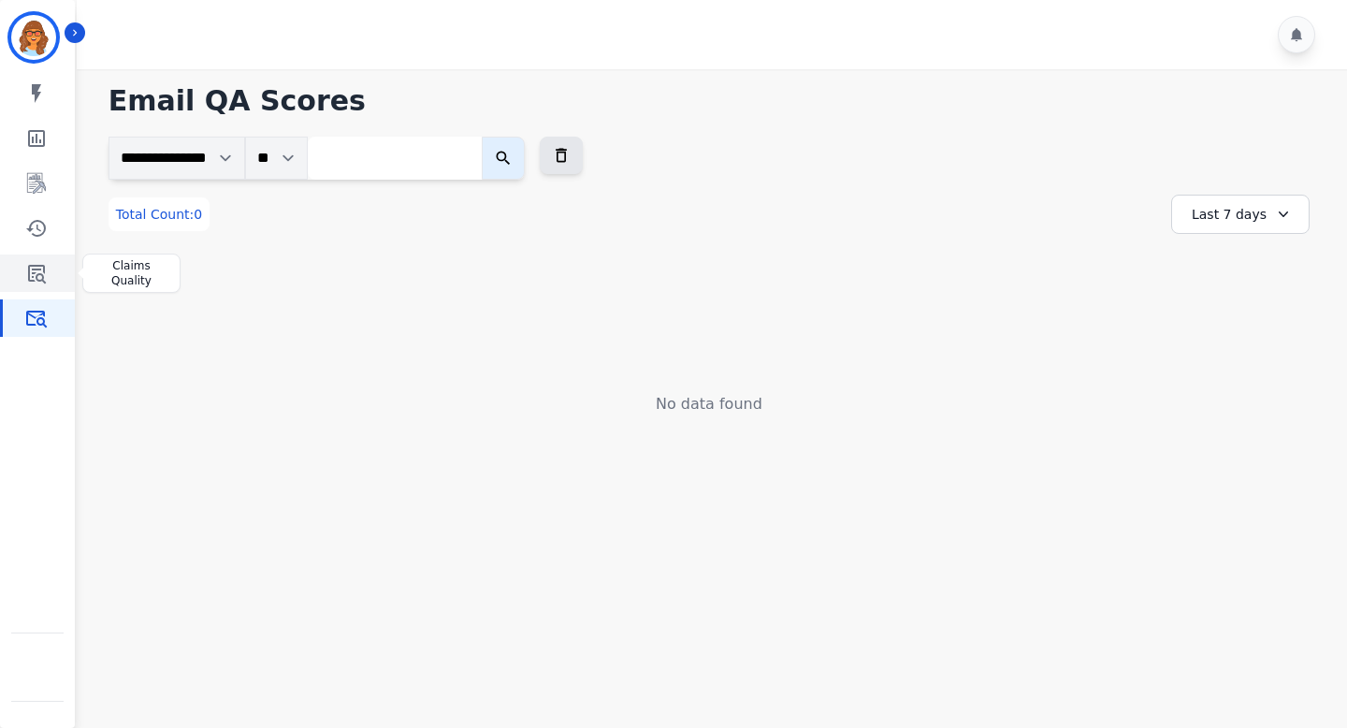
click at [28, 291] on link "Sidebar" at bounding box center [39, 272] width 72 height 37
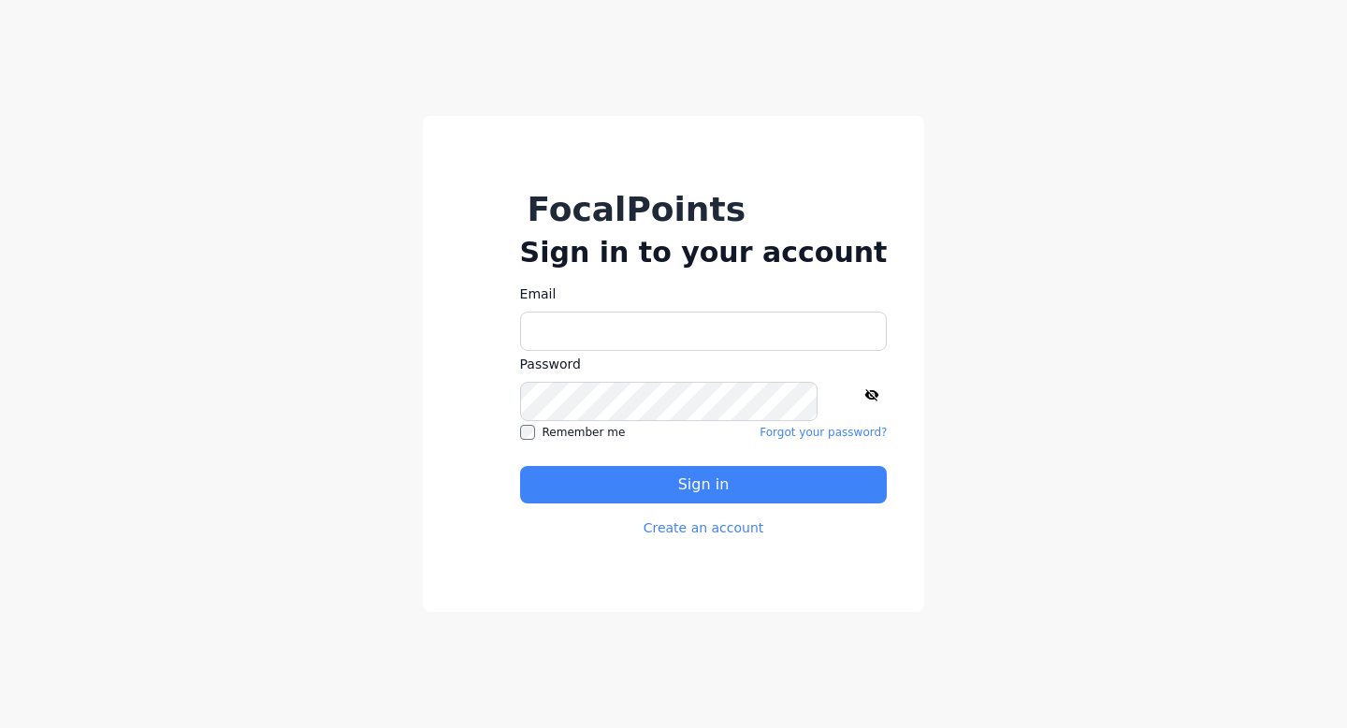
type input "**********"
